Goal: Book appointment/travel/reservation

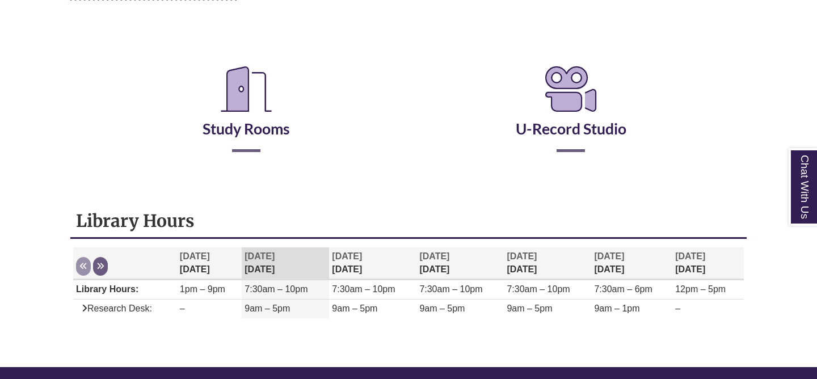
scroll to position [187, 0]
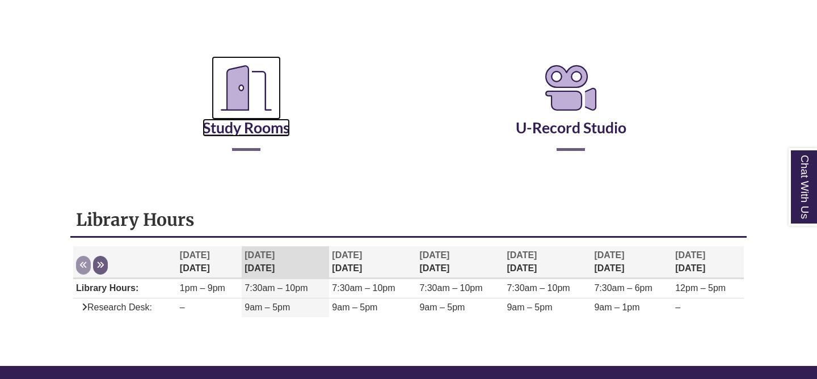
click at [254, 122] on link "Study Rooms" at bounding box center [246, 113] width 87 height 47
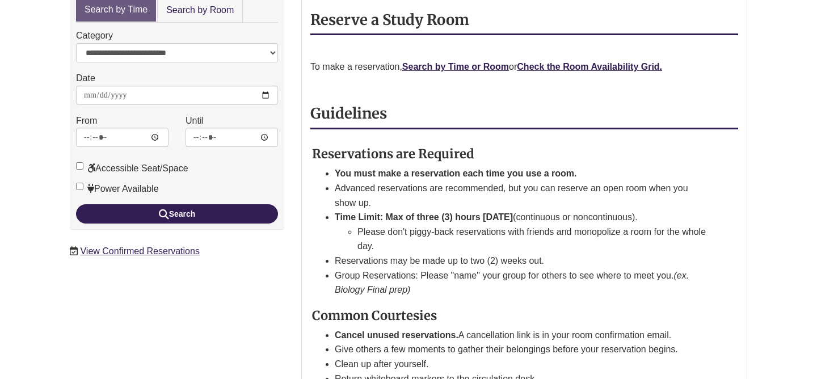
scroll to position [201, 0]
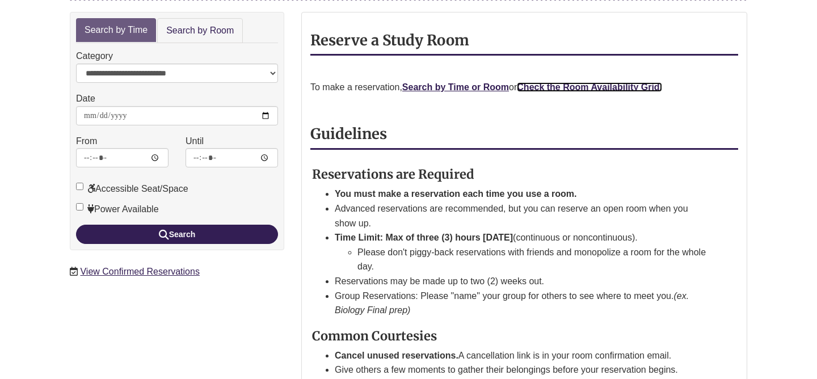
click at [552, 82] on strong "Check the Room Availability Grid." at bounding box center [589, 87] width 145 height 10
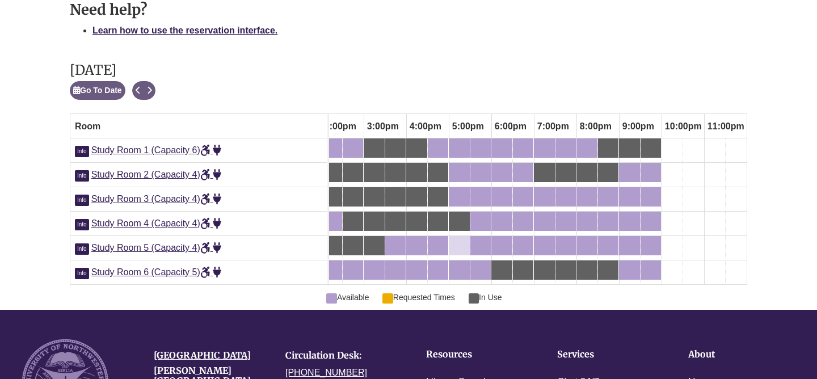
scroll to position [619, 0]
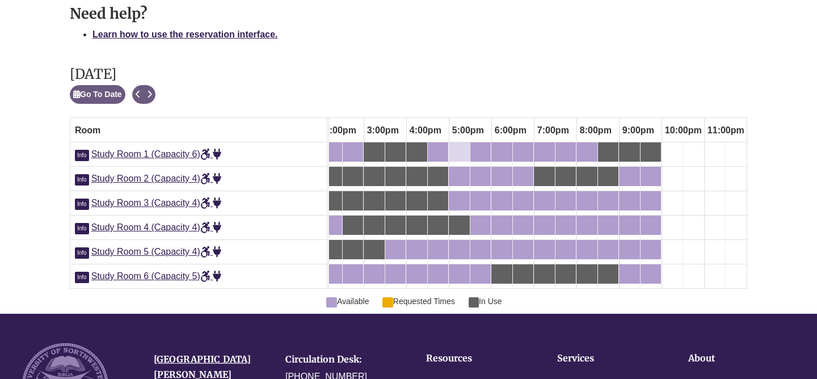
click at [458, 146] on div "5:00pm Monday, September 29, 2025 - Study Room 1 - Available" at bounding box center [459, 152] width 19 height 12
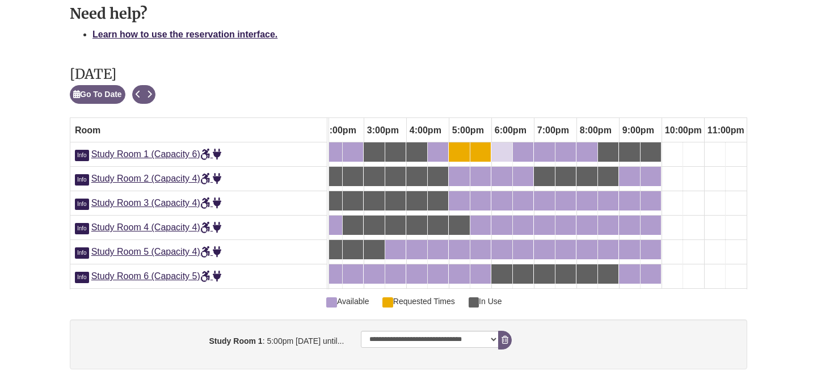
click at [493, 146] on div "6:00pm Monday, September 29, 2025 - Study Room 1 - Available" at bounding box center [495, 152] width 5 height 12
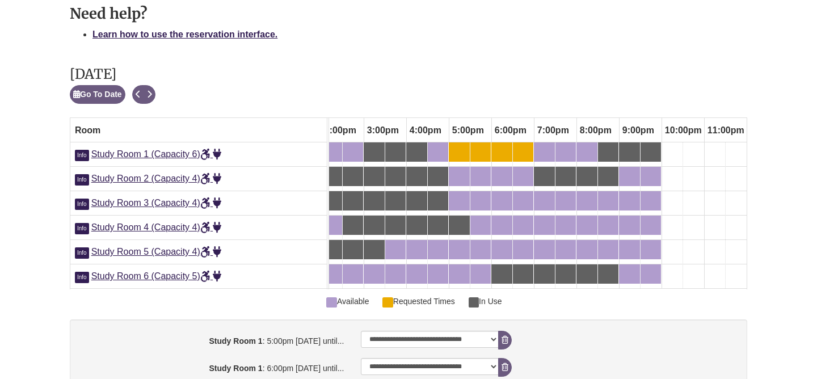
click at [526, 146] on div "6:30pm Monday, September 29, 2025 - Study Room 1 - Available" at bounding box center [523, 152] width 18 height 12
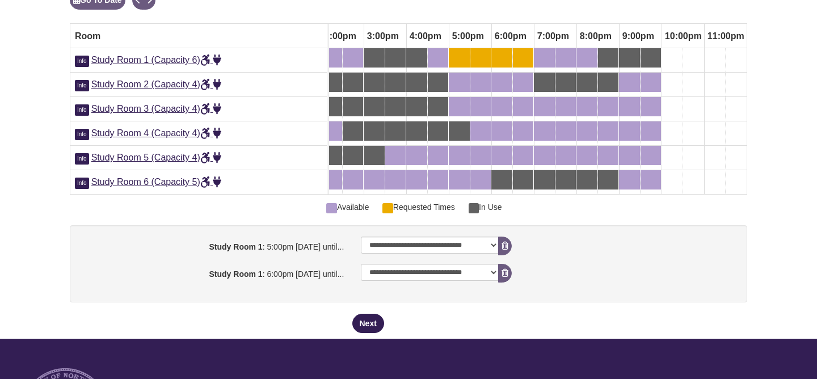
scroll to position [714, 0]
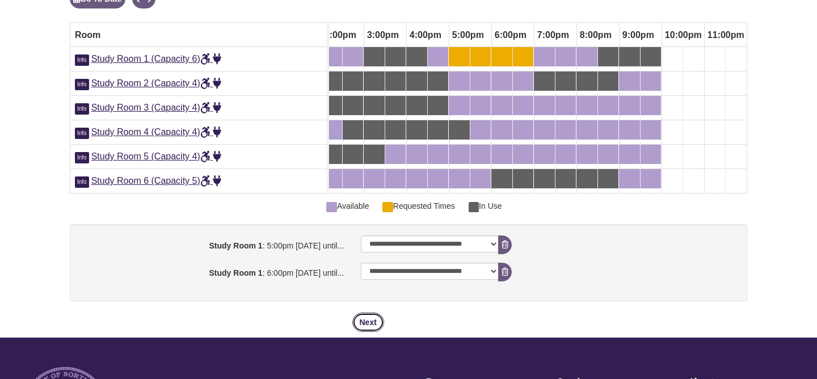
click at [368, 313] on button "Next" at bounding box center [368, 322] width 32 height 19
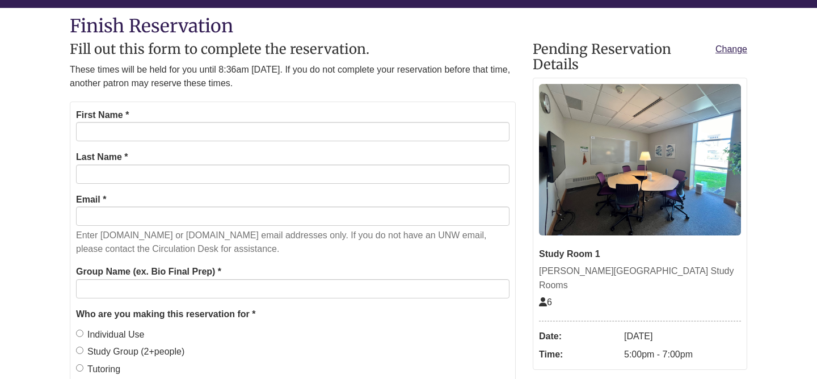
scroll to position [114, 0]
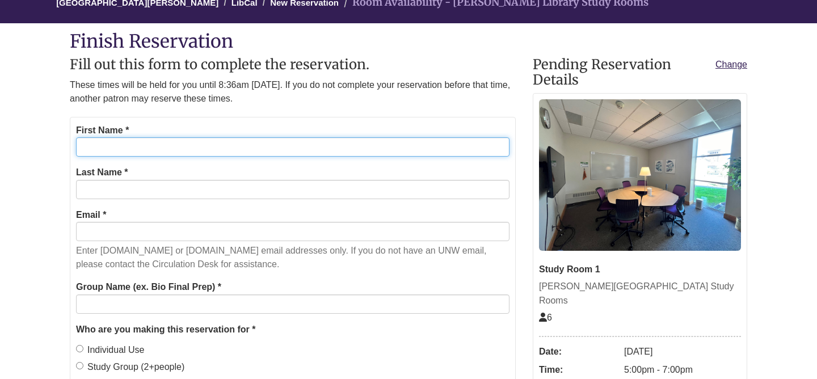
click at [324, 147] on input "First Name *" at bounding box center [293, 146] width 434 height 19
type input "******"
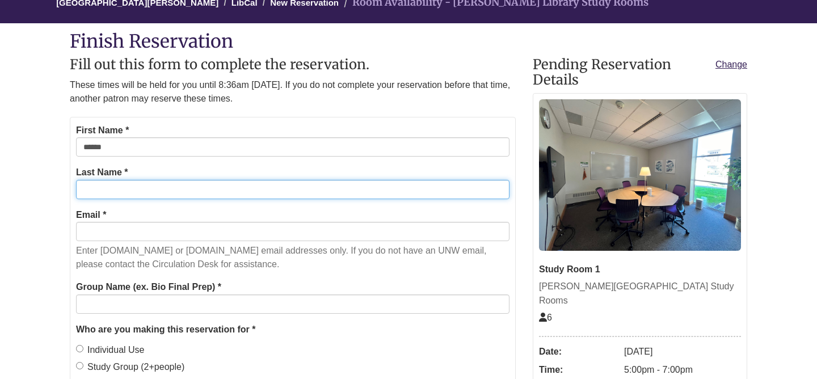
click at [322, 188] on input "Last Name *" at bounding box center [293, 189] width 434 height 19
type input "******"
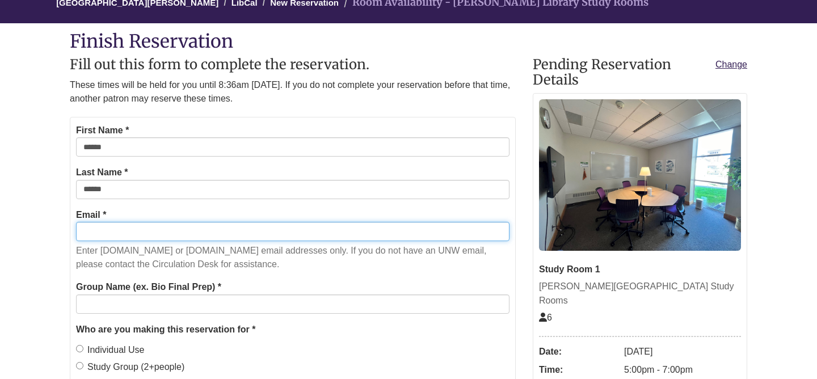
click at [305, 237] on input "Email *" at bounding box center [293, 231] width 434 height 19
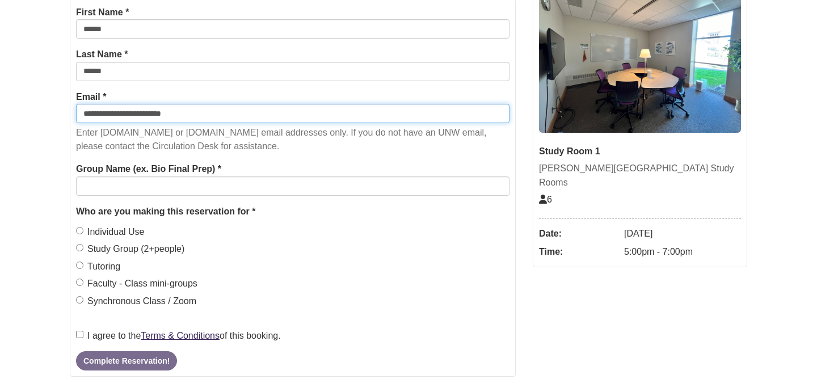
scroll to position [246, 0]
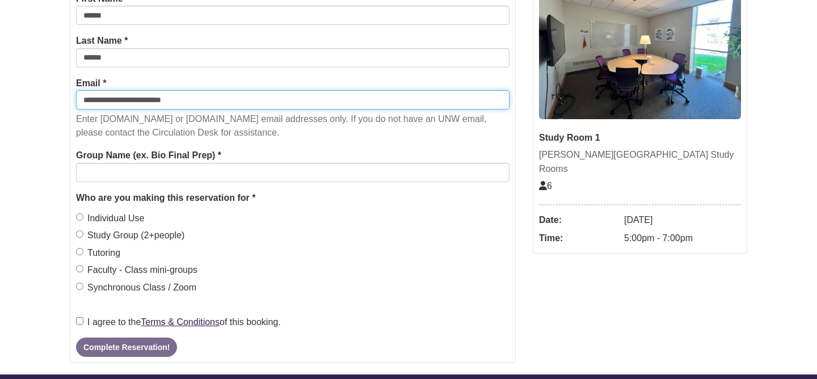
type input "**********"
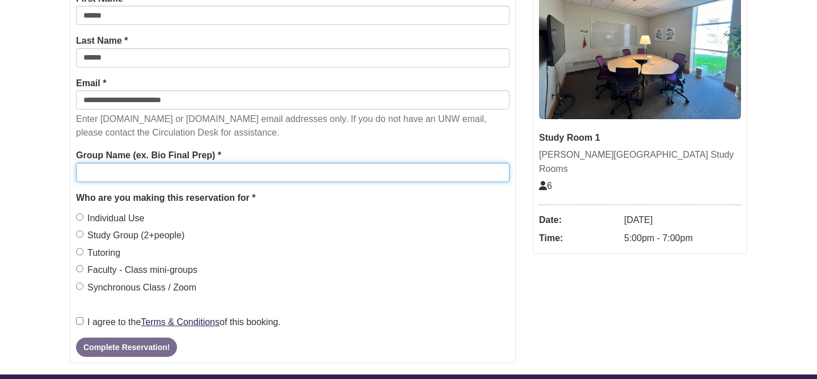
click at [230, 169] on input "Group Name (ex. Bio Final Prep) *" at bounding box center [293, 172] width 434 height 19
type input "**********"
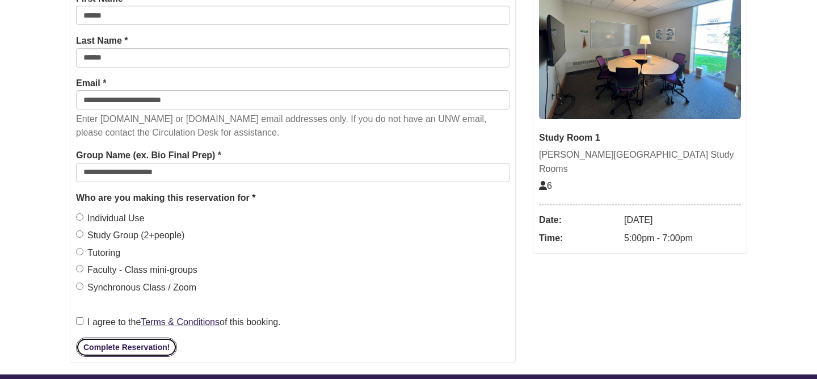
click at [101, 344] on button "Complete Reservation!" at bounding box center [126, 347] width 101 height 19
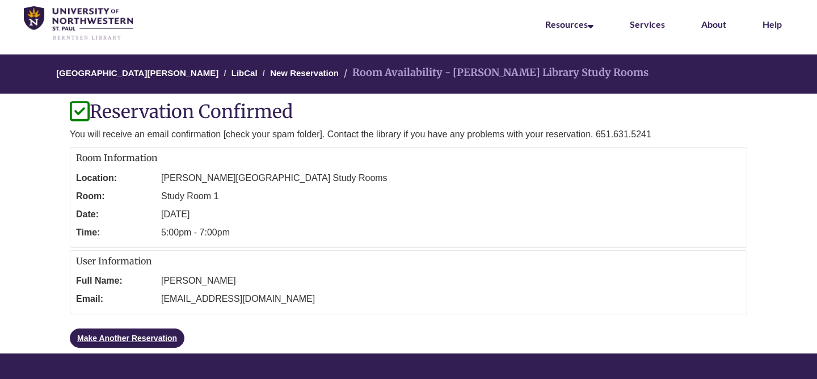
scroll to position [41, 0]
